Goal: Task Accomplishment & Management: Manage account settings

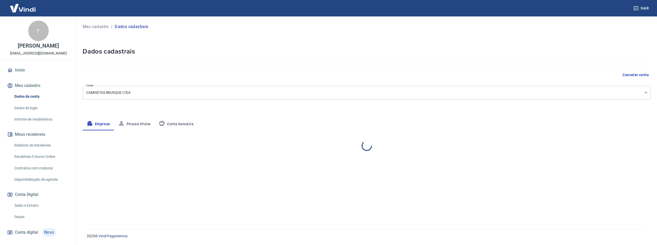
select select "SC"
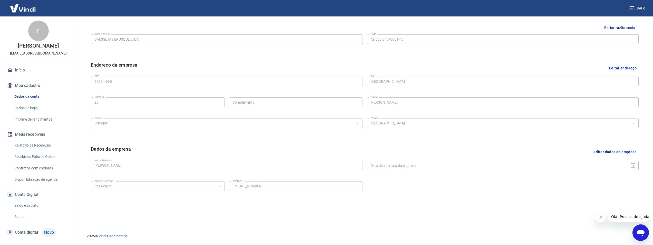
click at [23, 73] on link "Início" at bounding box center [38, 69] width 64 height 11
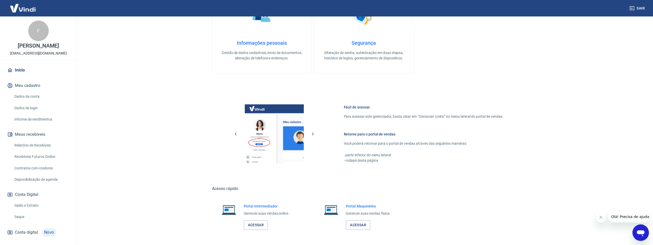
scroll to position [156, 0]
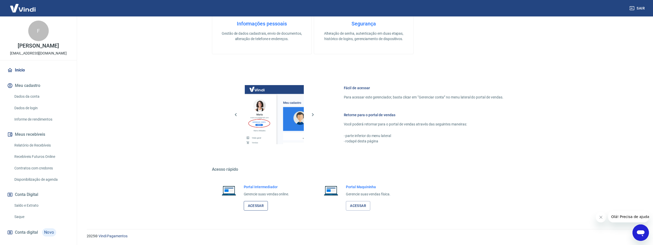
click at [257, 206] on link "Acessar" at bounding box center [256, 205] width 24 height 9
click at [261, 208] on link "Acessar" at bounding box center [256, 205] width 24 height 9
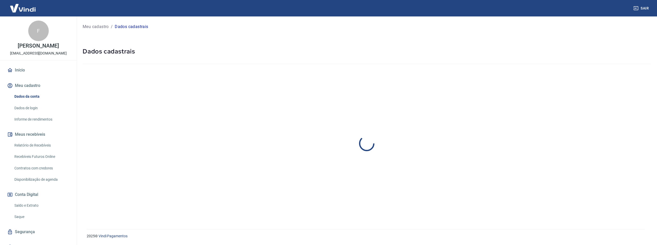
select select "SC"
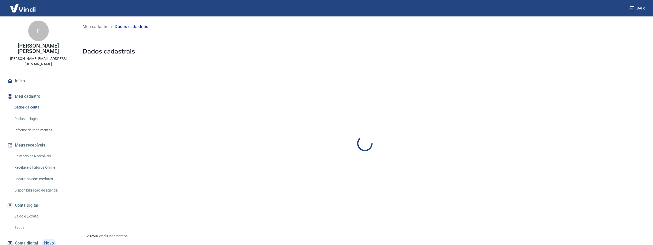
select select "SC"
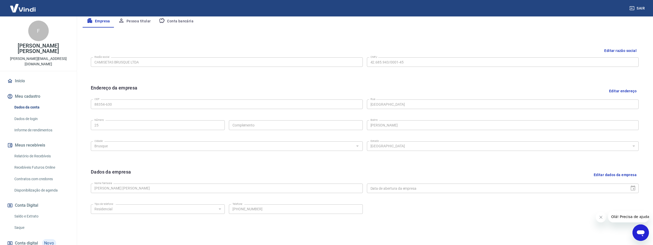
scroll to position [77, 0]
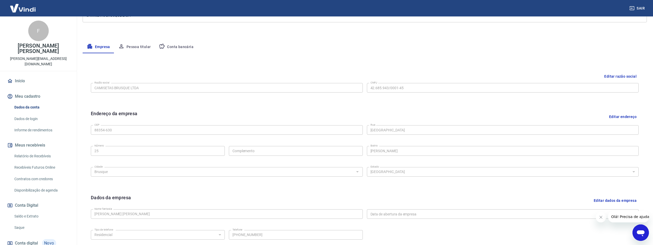
click at [621, 74] on button "Editar razão social" at bounding box center [620, 76] width 36 height 9
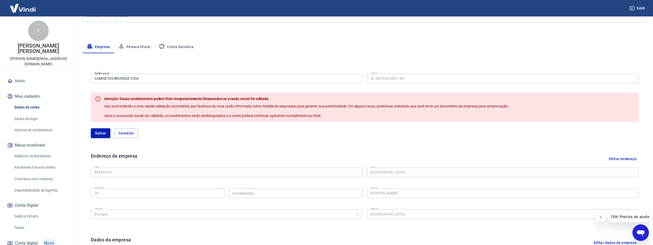
click at [141, 79] on input "CAMISETAS BRUSQUE LTDA" at bounding box center [227, 78] width 272 height 9
click at [209, 46] on div "Empresa Pessoa titular Conta bancária" at bounding box center [365, 47] width 564 height 12
click at [132, 46] on button "Pessoa titular" at bounding box center [134, 47] width 41 height 12
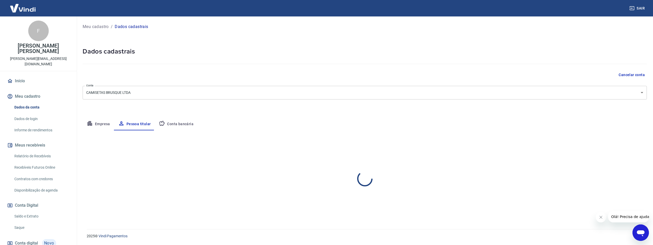
scroll to position [0, 0]
click at [106, 125] on button "Empresa" at bounding box center [99, 124] width 32 height 12
select select "SC"
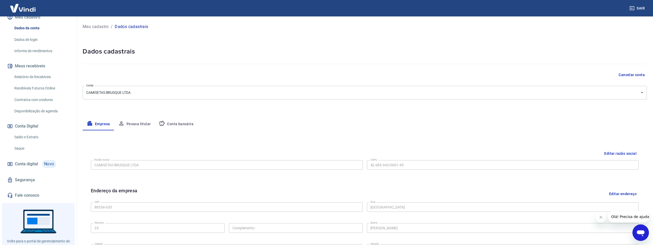
scroll to position [66, 0]
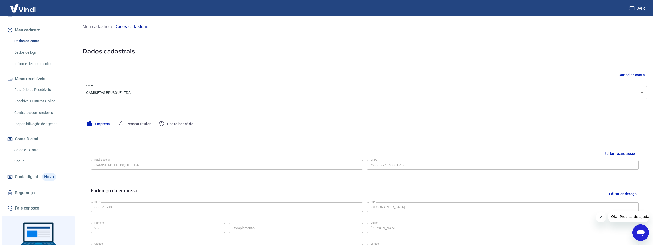
click at [31, 187] on link "Segurança" at bounding box center [38, 192] width 64 height 11
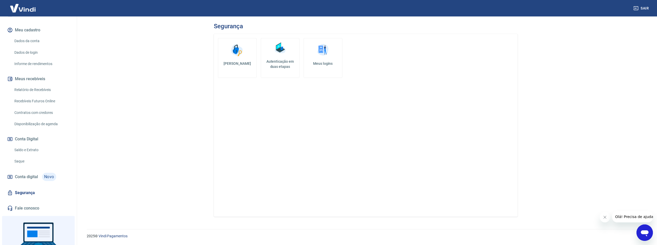
click at [330, 60] on link "Meus logins" at bounding box center [323, 58] width 39 height 40
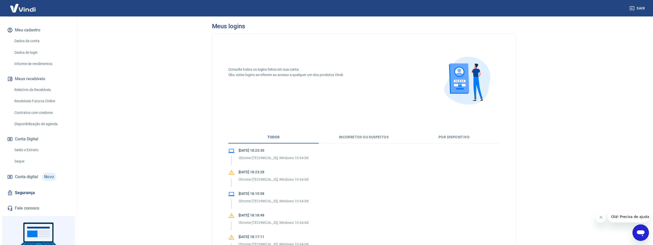
click at [459, 138] on button "Por dispositivo" at bounding box center [454, 137] width 90 height 12
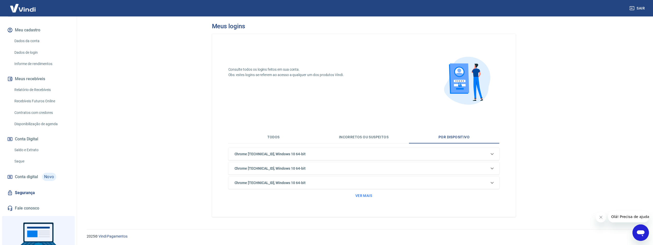
click at [361, 137] on button "Incorretos ou suspeitos" at bounding box center [364, 137] width 90 height 12
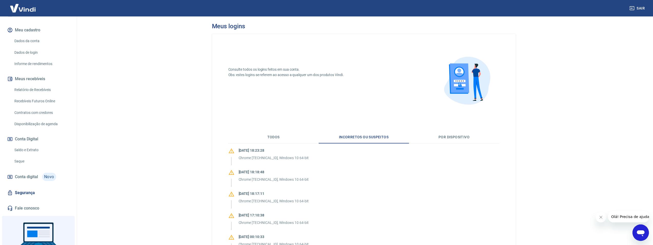
click at [276, 135] on button "Todos" at bounding box center [273, 137] width 90 height 12
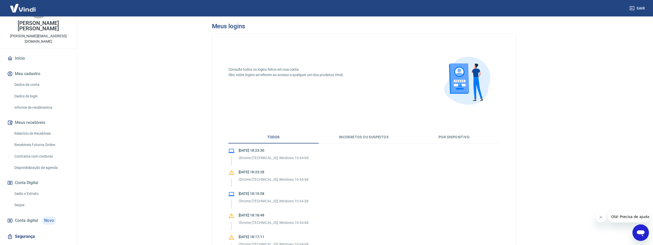
scroll to position [15, 0]
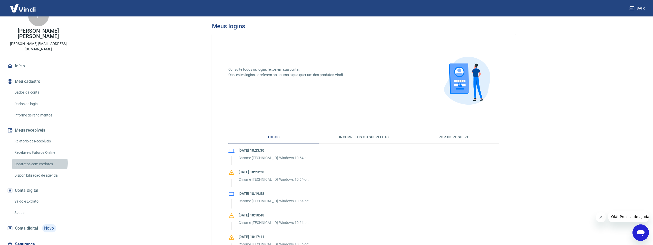
click at [37, 159] on link "Contratos com credores" at bounding box center [41, 164] width 58 height 11
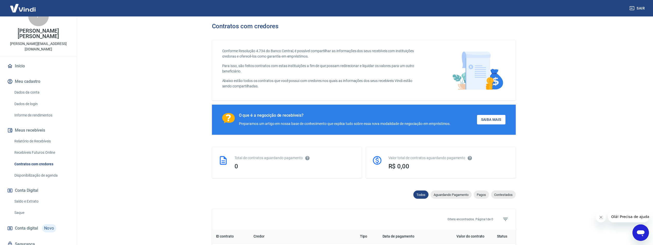
click at [33, 87] on link "Dados da conta" at bounding box center [41, 92] width 58 height 11
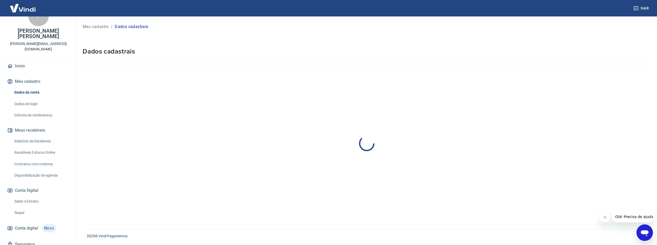
select select "SC"
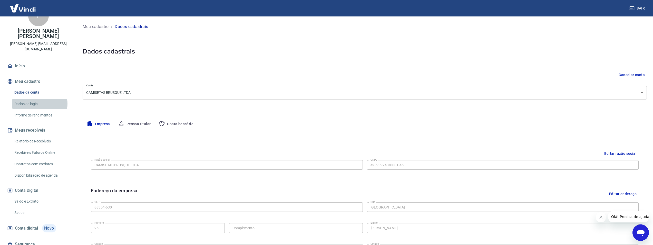
click at [36, 99] on link "Dados de login" at bounding box center [41, 104] width 58 height 11
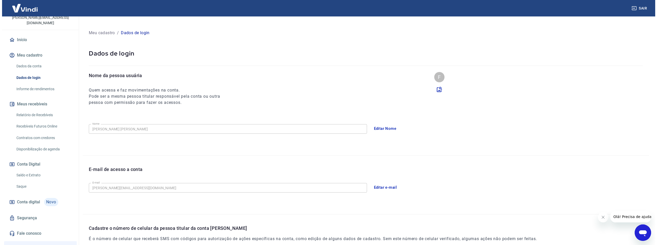
scroll to position [66, 0]
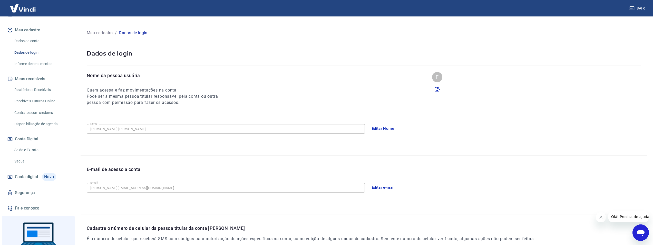
click at [37, 96] on link "Recebíveis Futuros Online" at bounding box center [41, 101] width 58 height 11
click at [27, 187] on link "Segurança" at bounding box center [38, 192] width 64 height 11
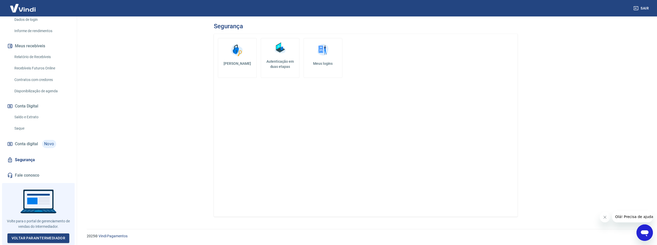
scroll to position [92, 0]
